Goal: Task Accomplishment & Management: Use online tool/utility

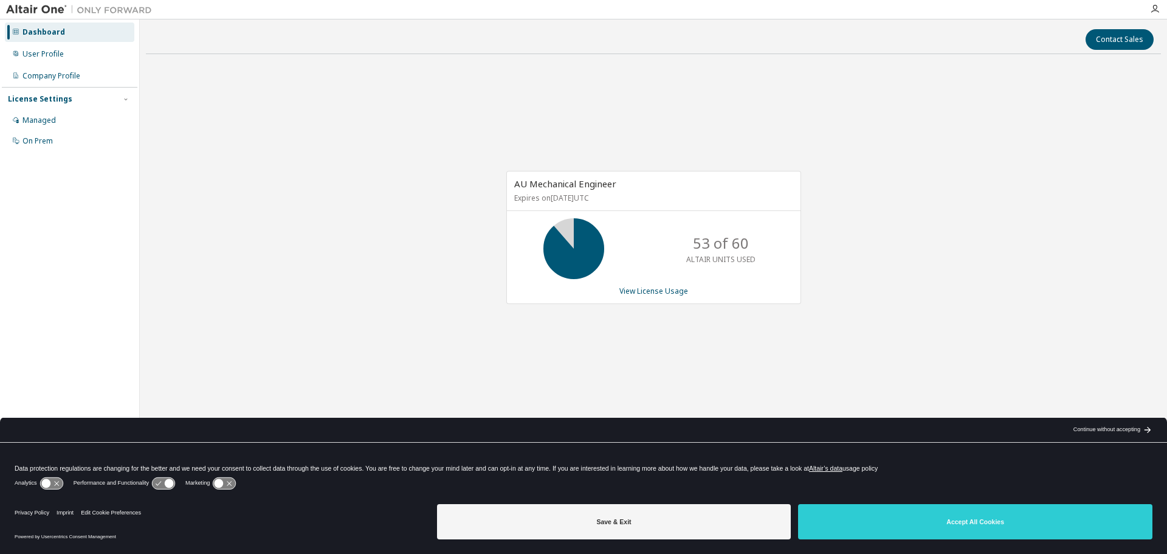
click at [880, 247] on div "AU Mechanical Engineer Expires on [DATE] UTC 53 of 60 ALTAIR UNITS USED View Li…" at bounding box center [653, 244] width 1015 height 360
click at [660, 288] on link "View License Usage" at bounding box center [653, 291] width 69 height 10
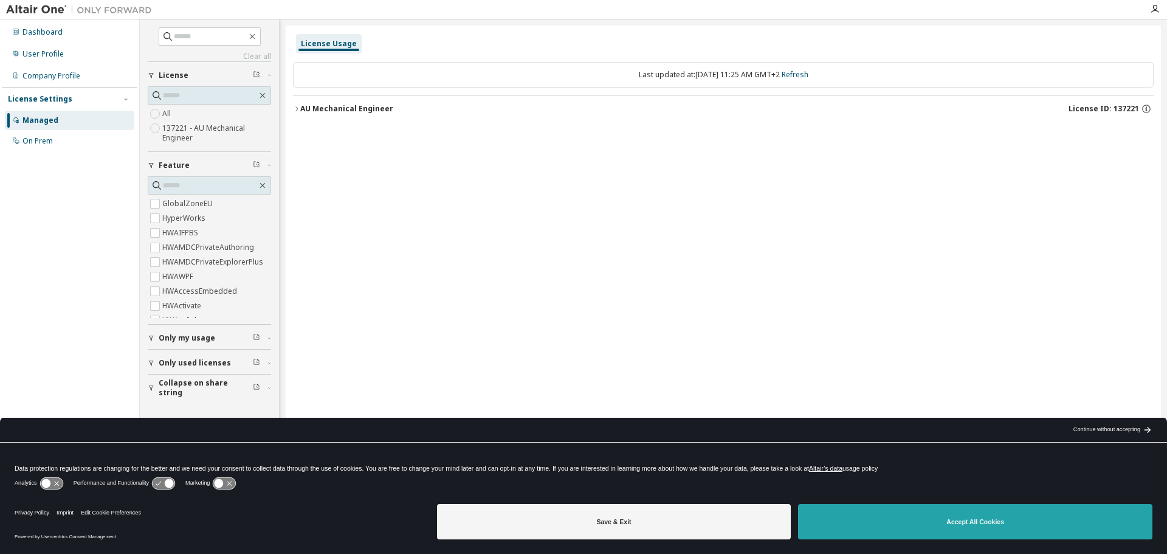
click at [902, 516] on button "Accept All Cookies" at bounding box center [975, 521] width 354 height 35
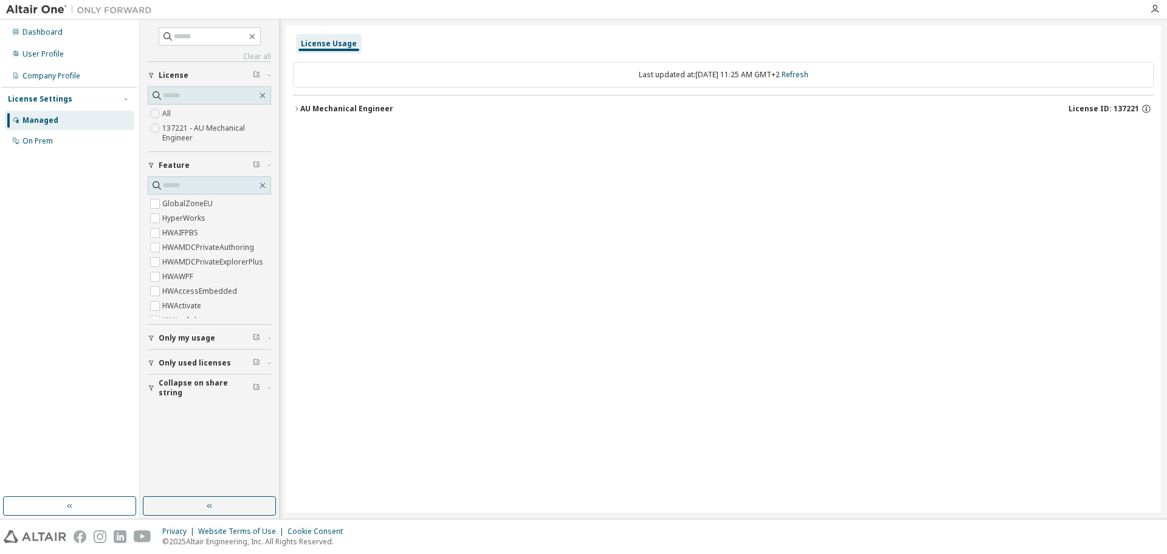
click at [297, 108] on icon "button" at bounding box center [296, 108] width 7 height 7
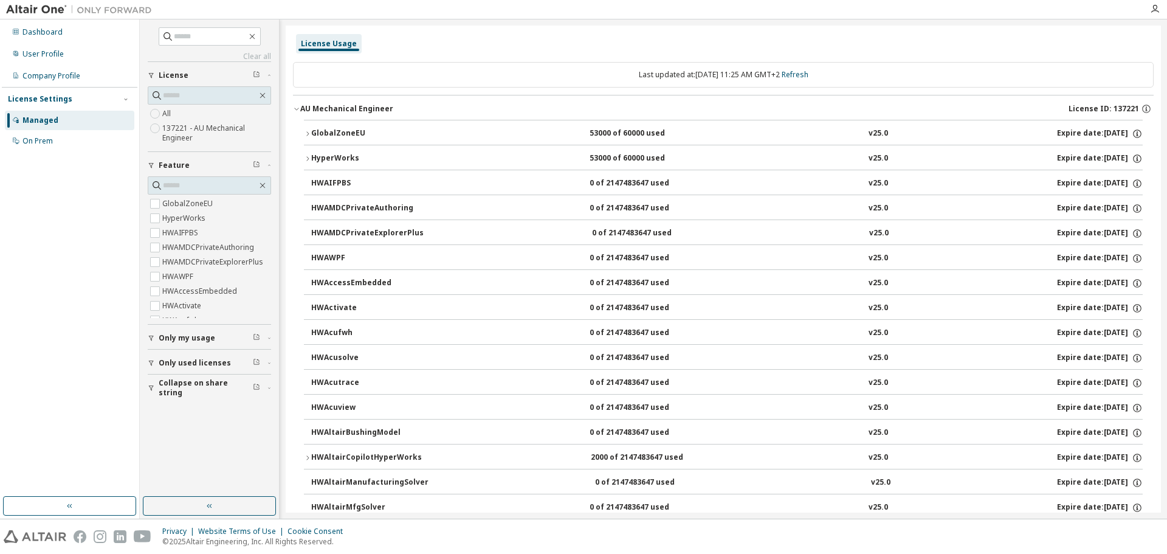
click at [309, 134] on icon "button" at bounding box center [307, 133] width 7 height 7
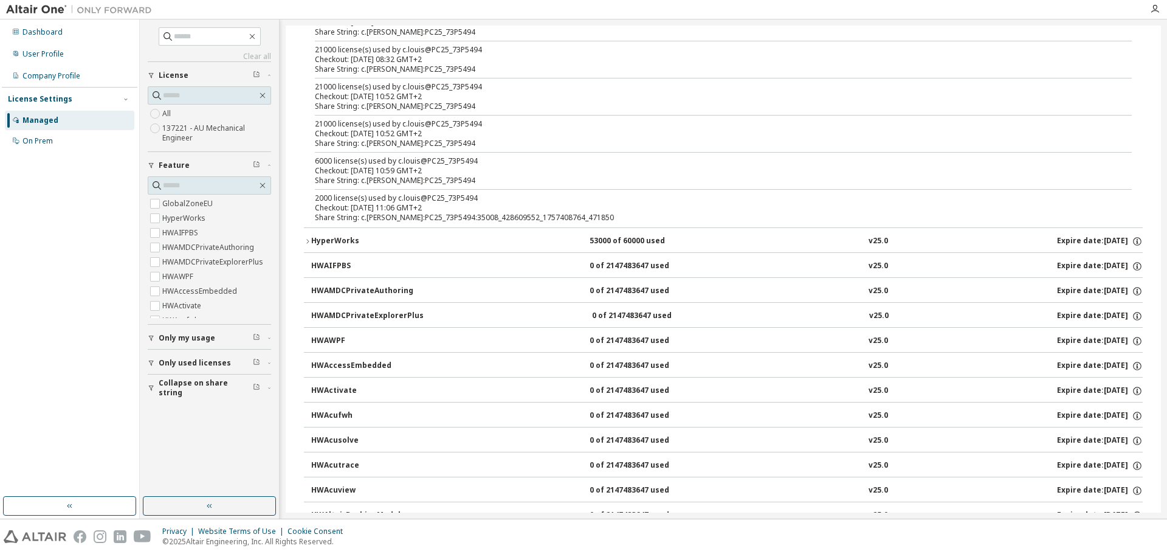
scroll to position [365, 0]
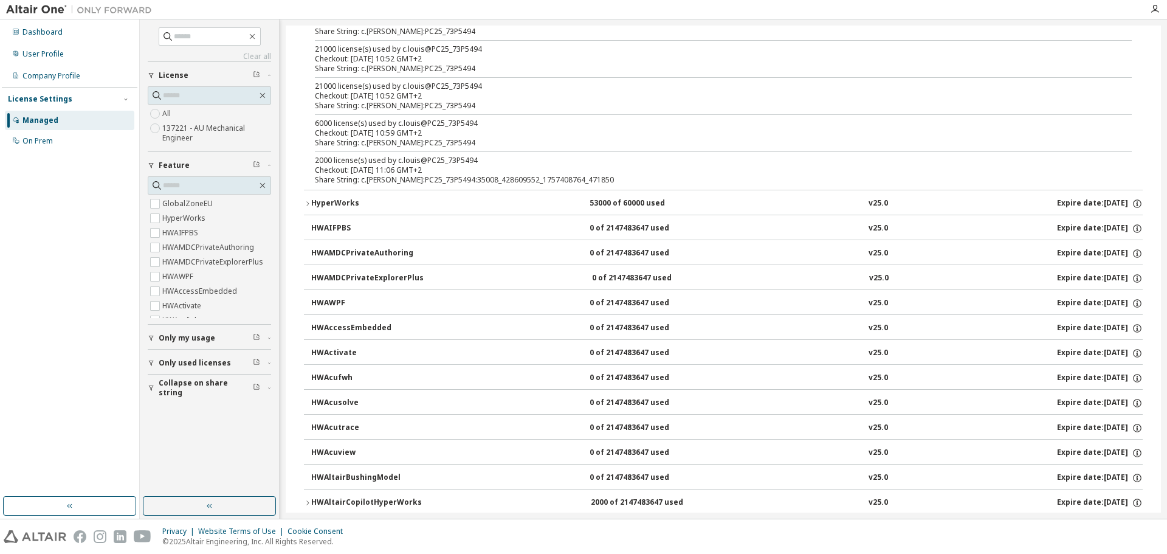
click at [305, 206] on icon "button" at bounding box center [307, 203] width 7 height 7
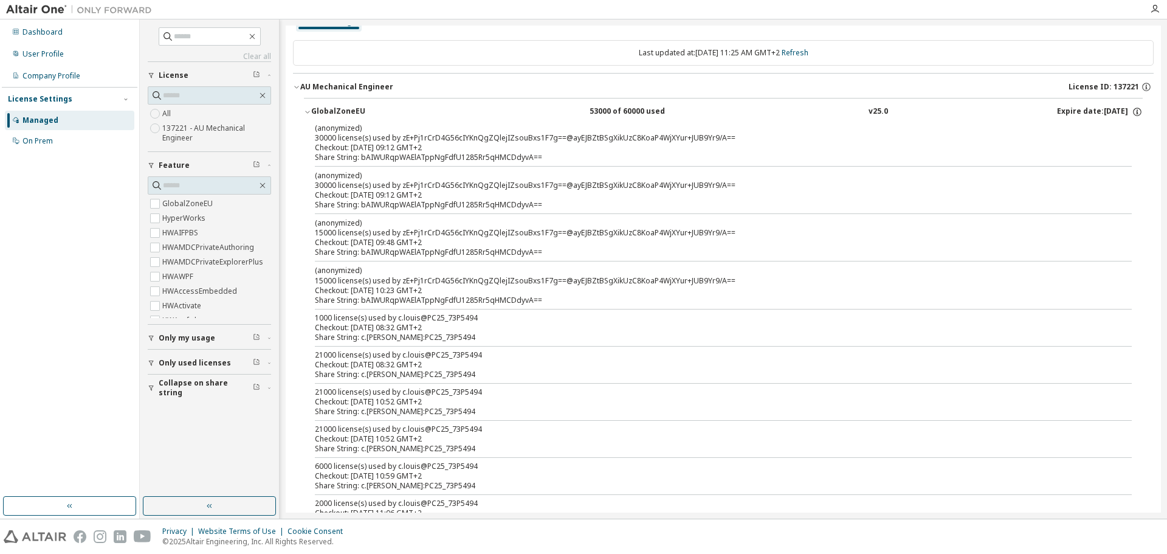
scroll to position [0, 0]
